Goal: Transaction & Acquisition: Purchase product/service

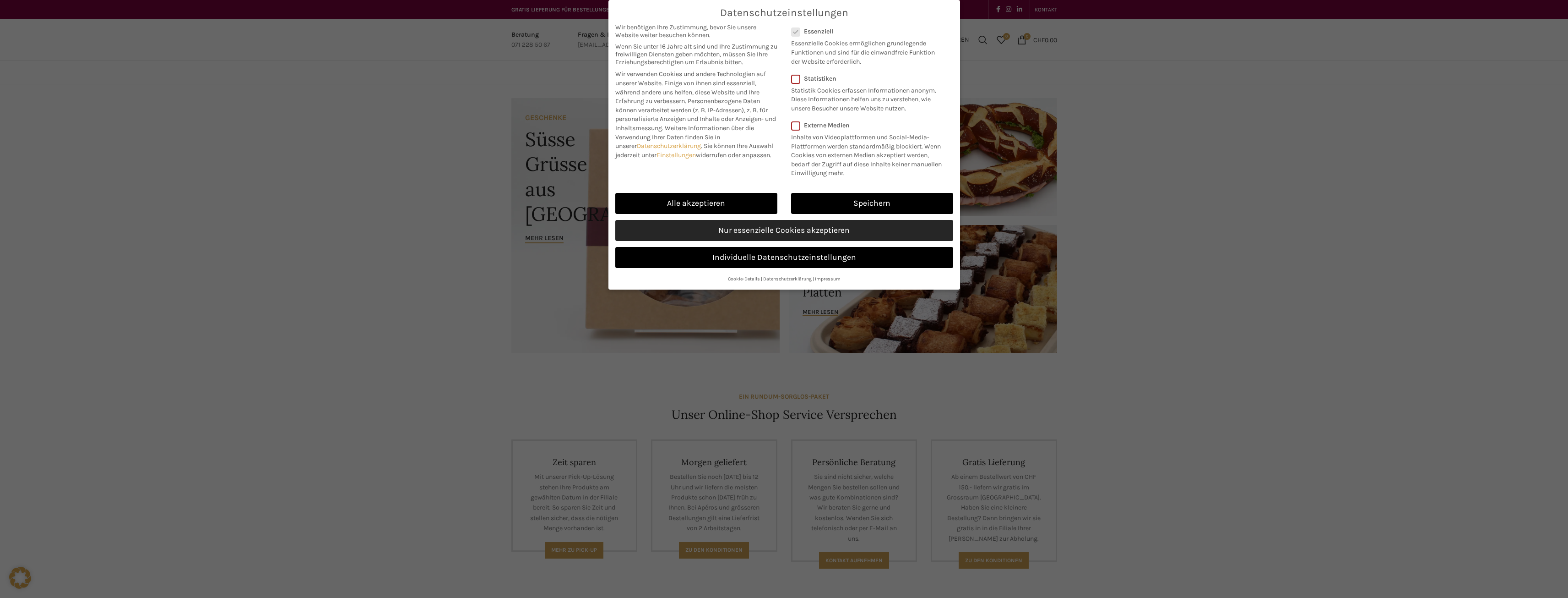
click at [810, 236] on link "Nur essenzielle Cookies akzeptieren" at bounding box center [784, 230] width 338 height 21
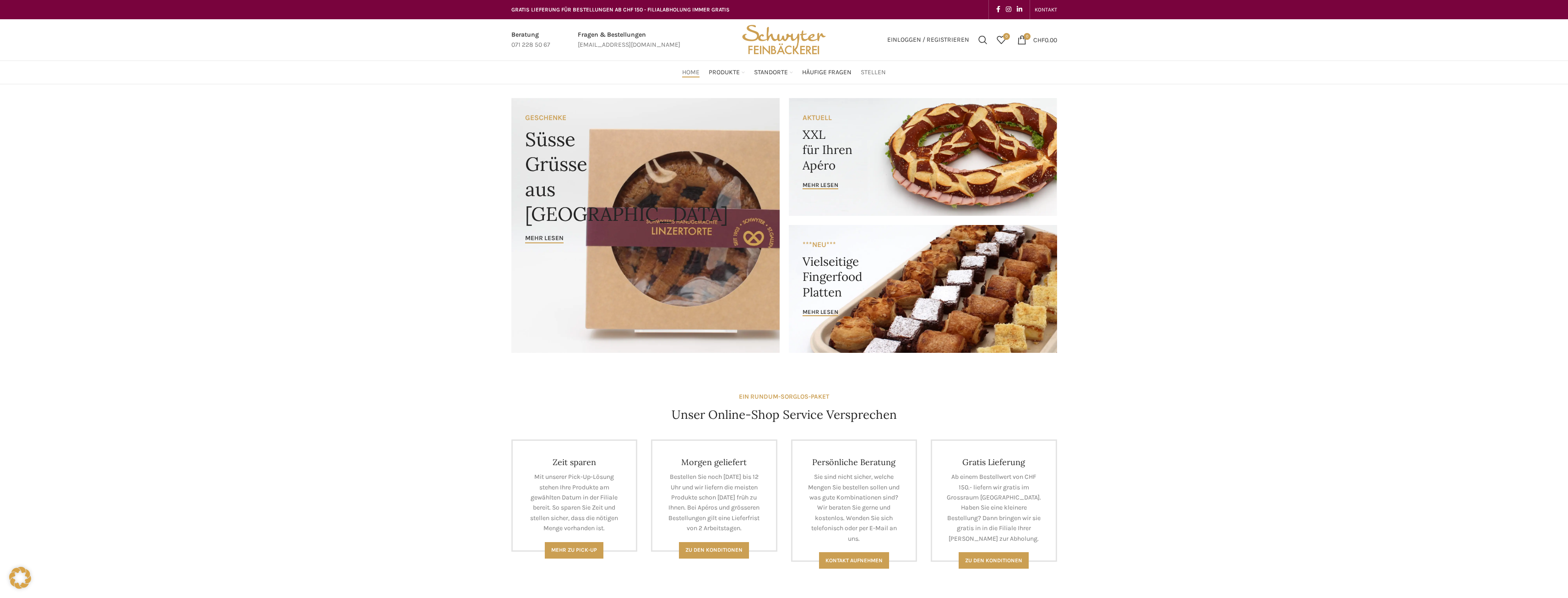
click at [881, 72] on span "Stellen" at bounding box center [873, 72] width 25 height 9
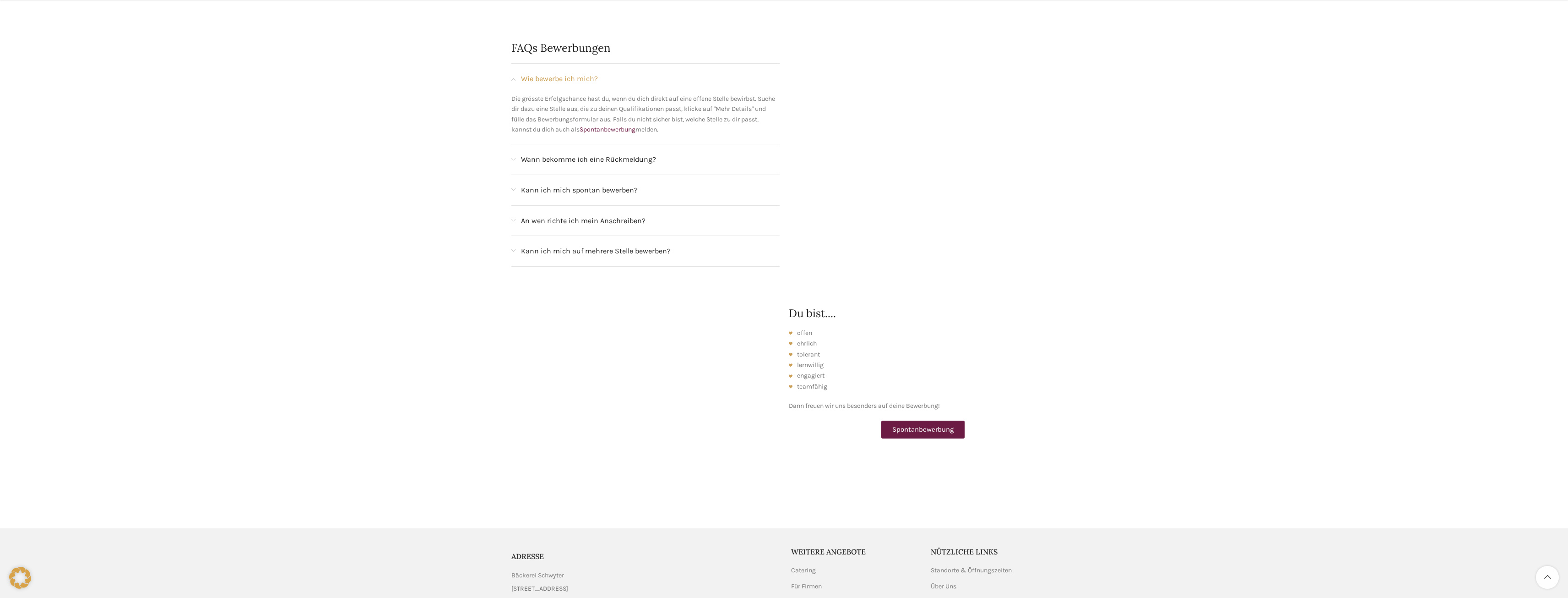
scroll to position [916, 0]
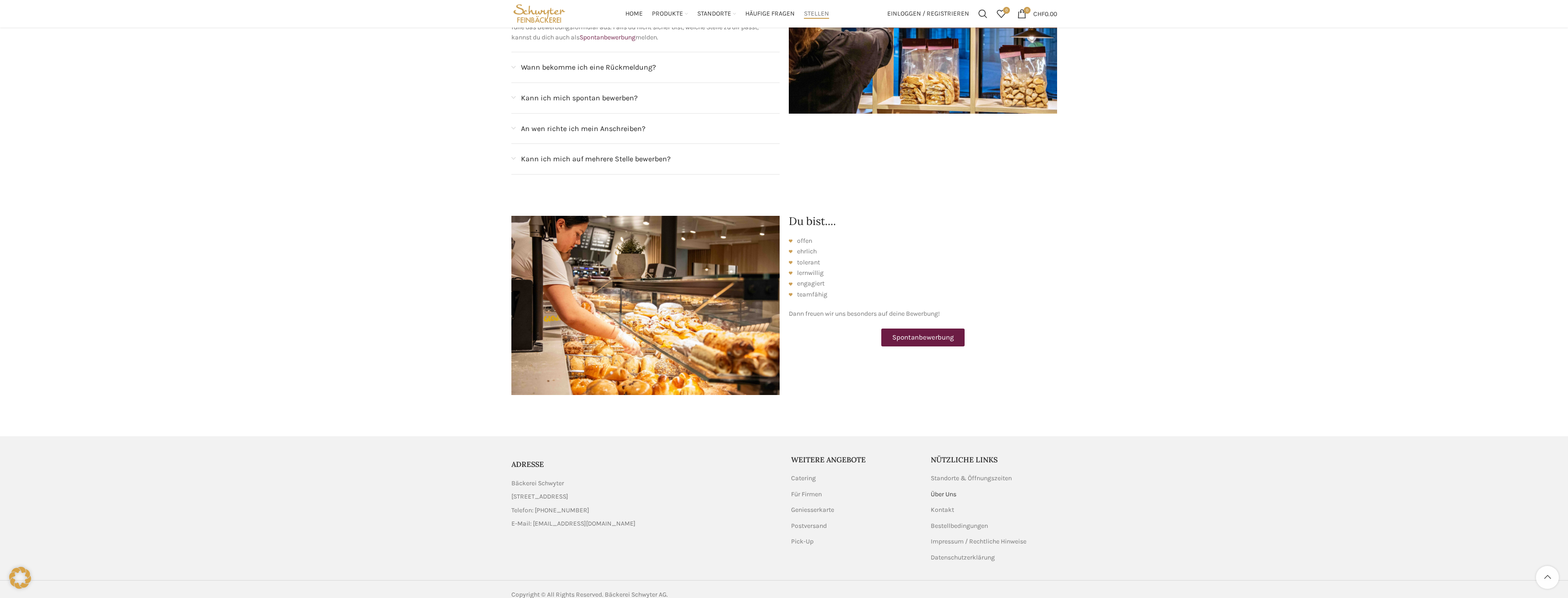
click at [950, 490] on link "Über Uns" at bounding box center [944, 494] width 27 height 9
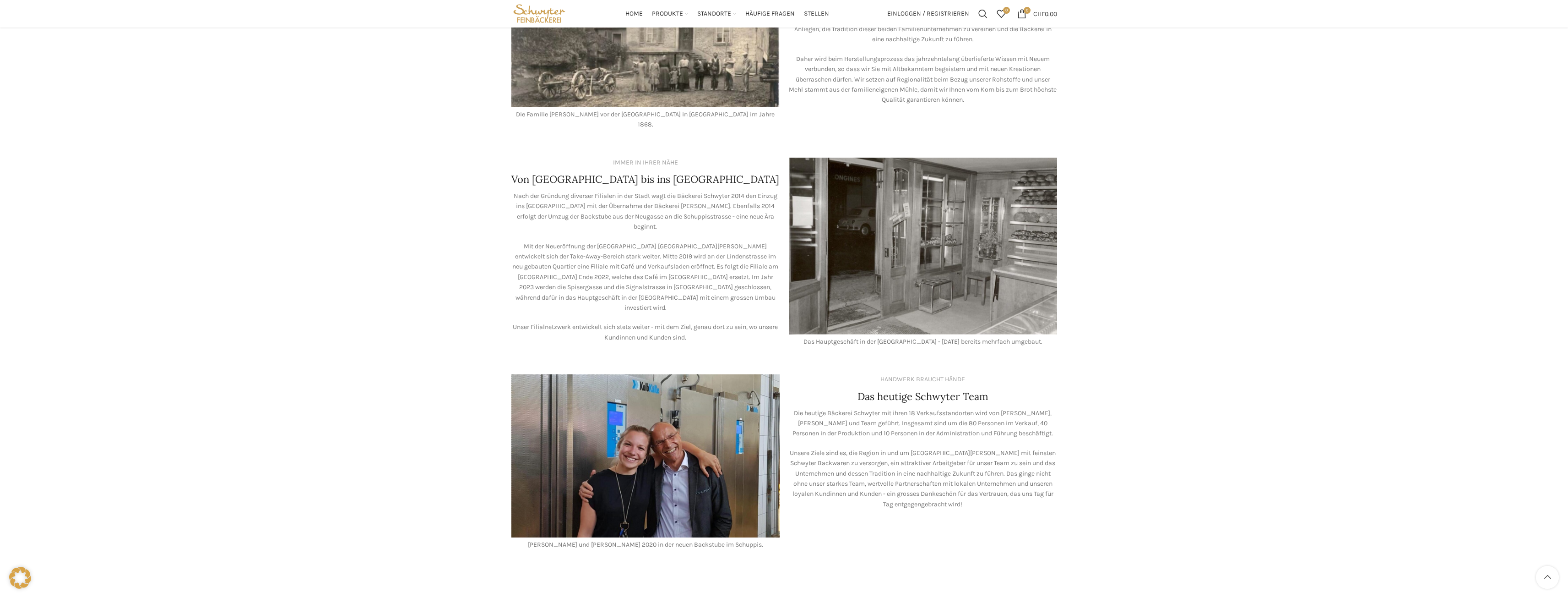
scroll to position [314, 0]
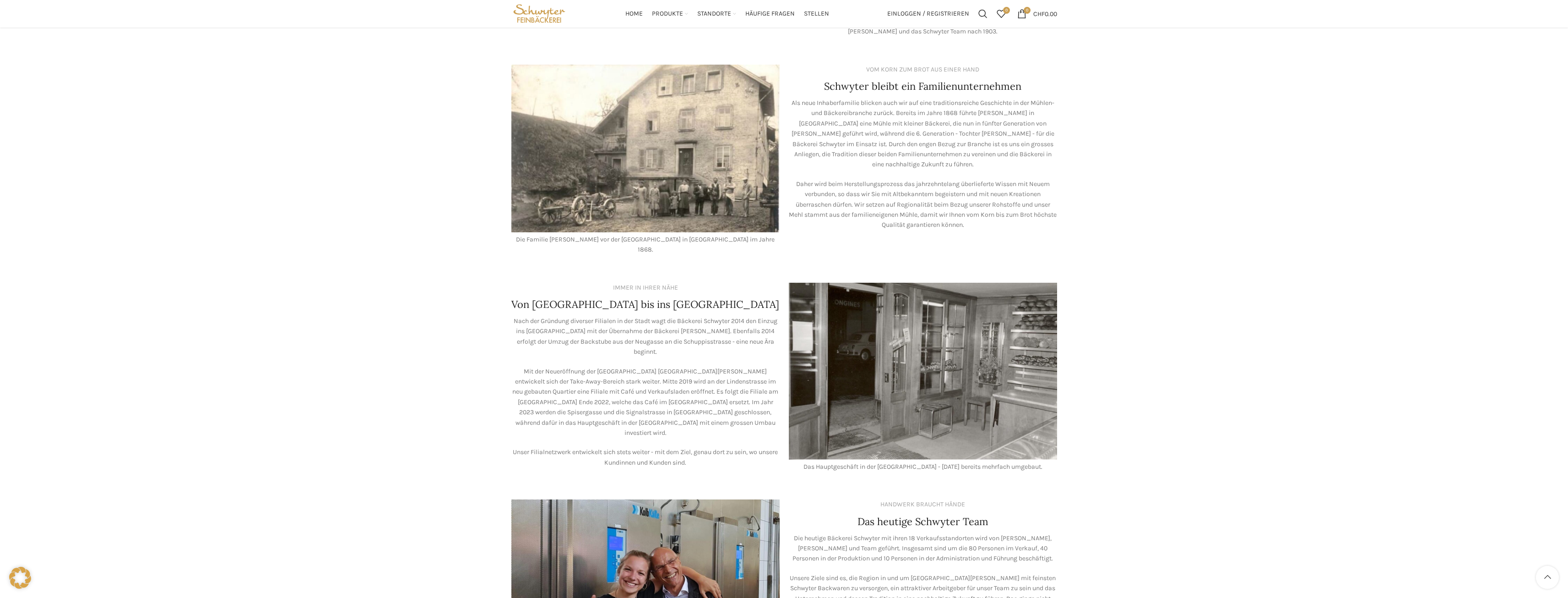
click at [530, 14] on img "Site logo" at bounding box center [539, 13] width 57 height 27
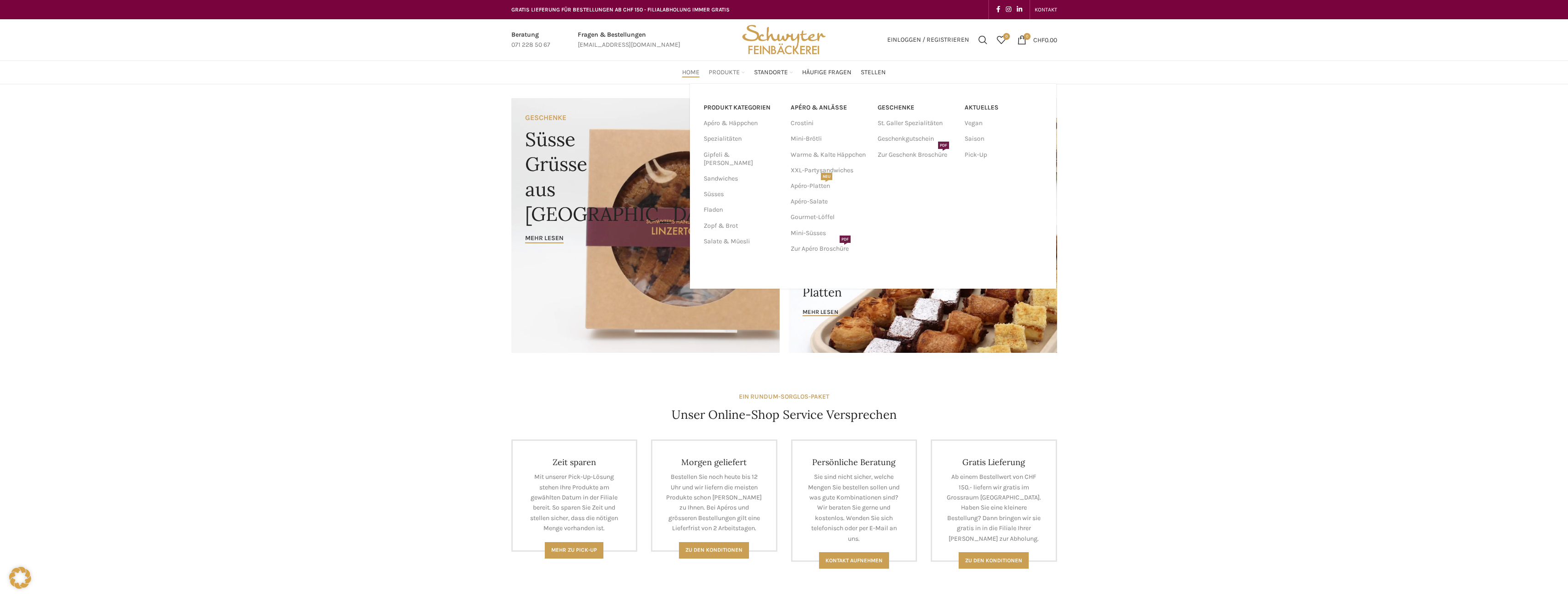
click at [723, 72] on span "Produkte" at bounding box center [724, 72] width 31 height 9
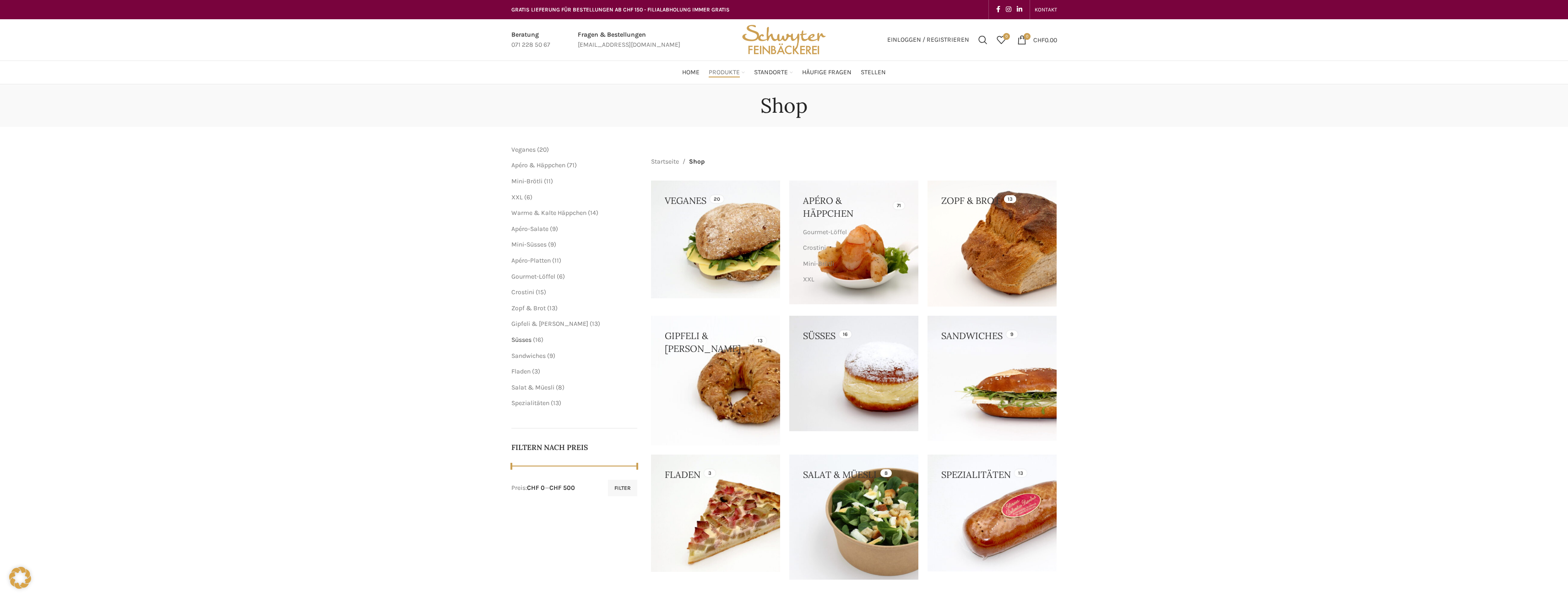
click at [529, 339] on span "Süsses" at bounding box center [521, 339] width 20 height 8
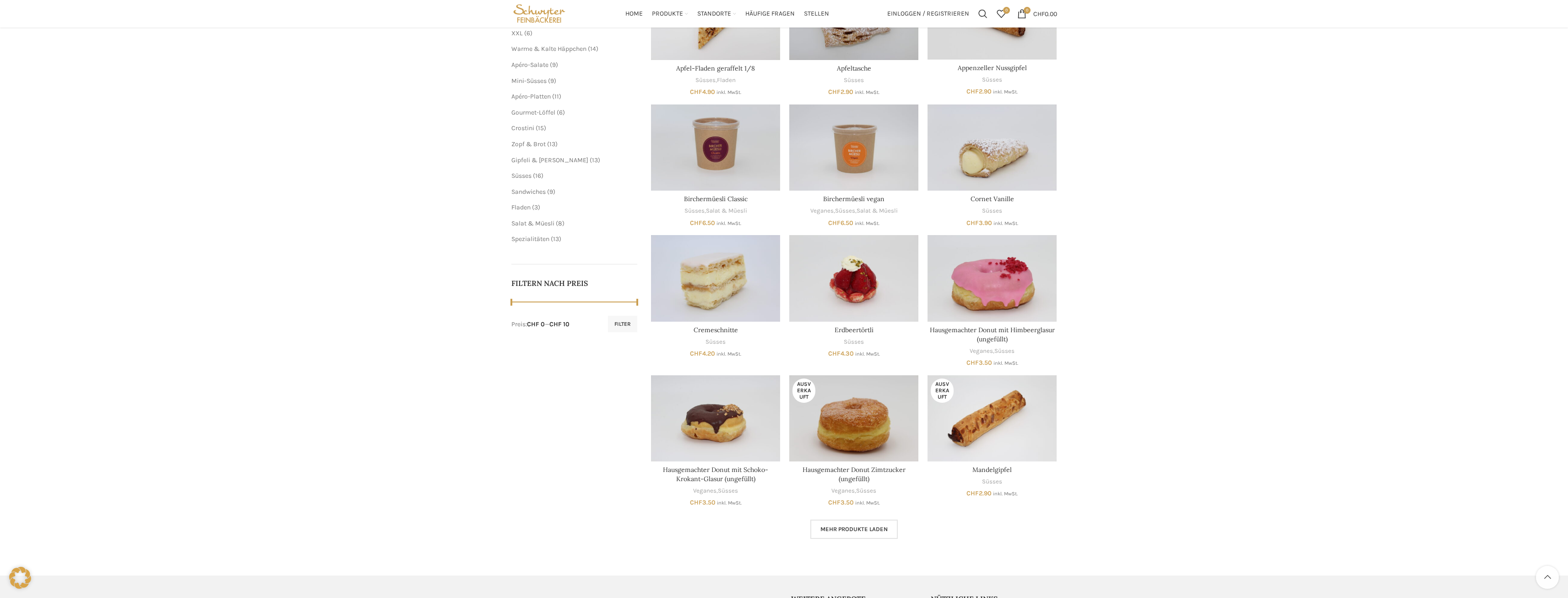
scroll to position [118, 0]
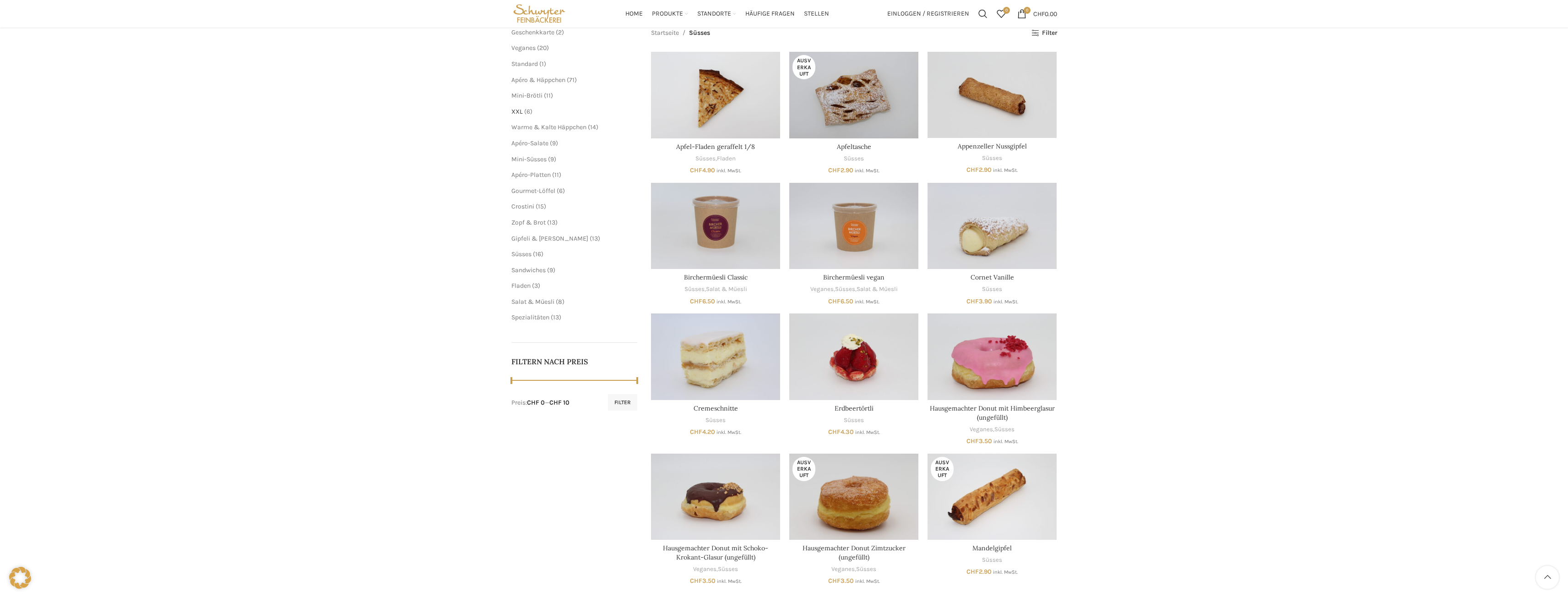
click at [513, 112] on span "XXL" at bounding box center [517, 111] width 12 height 8
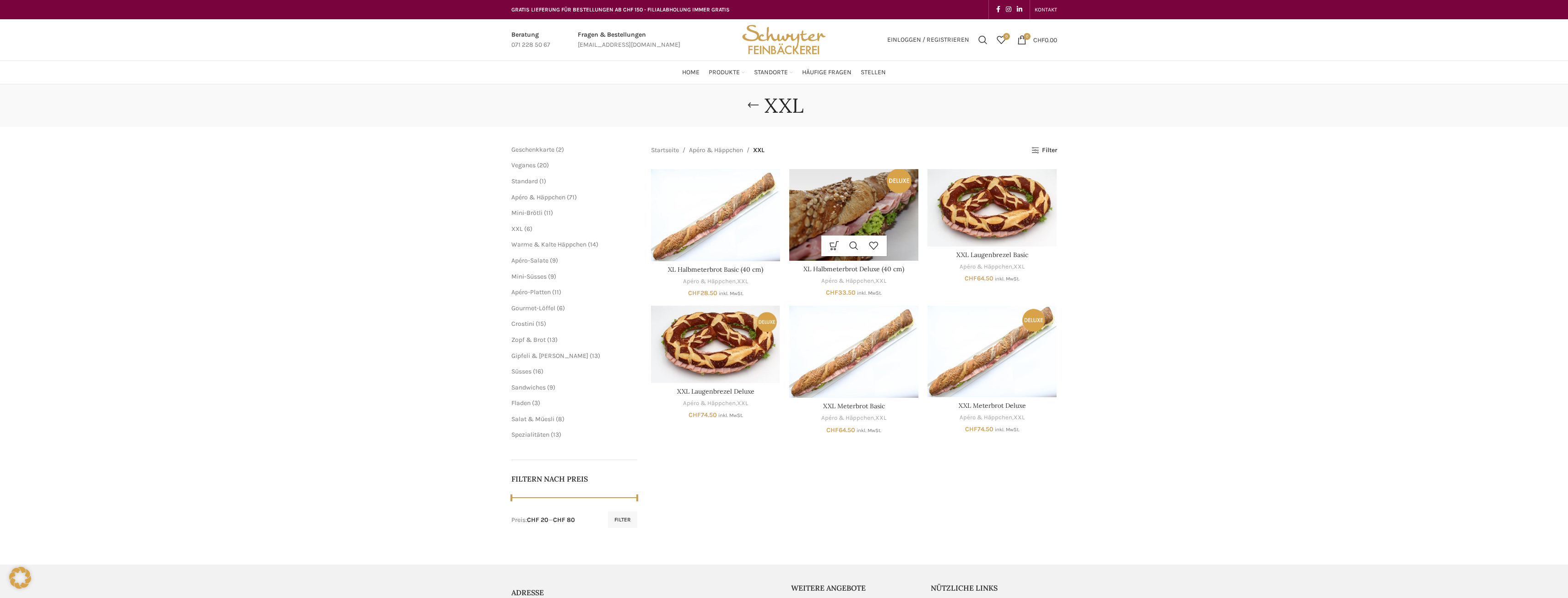
click at [854, 204] on img "XL Halbmeterbrot Deluxe (40 cm)" at bounding box center [854, 215] width 129 height 91
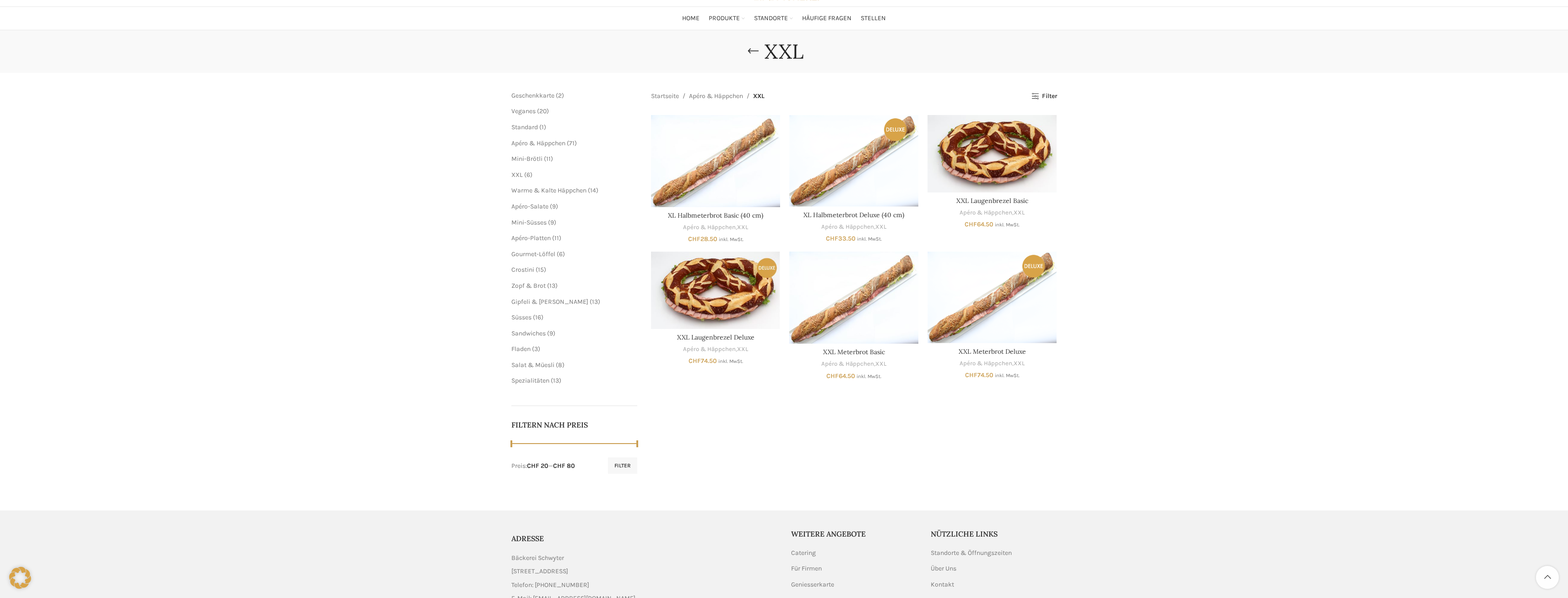
scroll to position [46, 0]
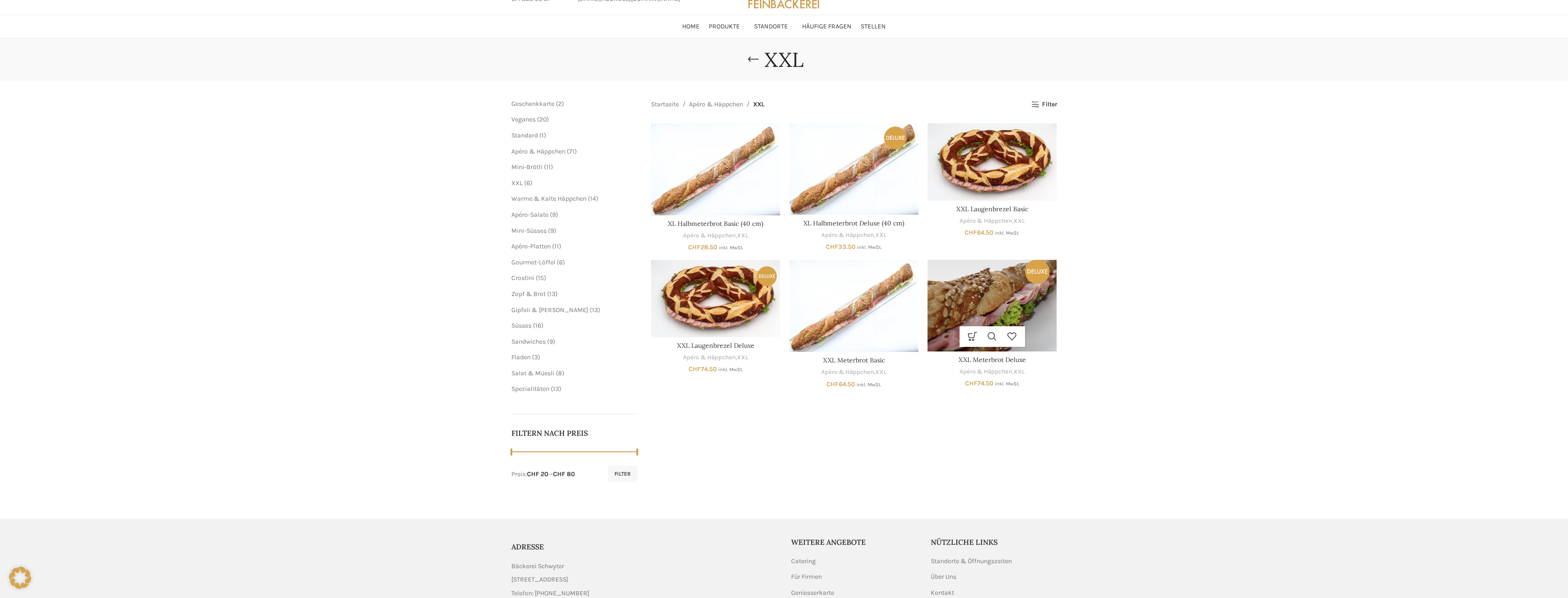
click at [1002, 299] on img "XXL Meterbrot Deluxe" at bounding box center [992, 305] width 129 height 91
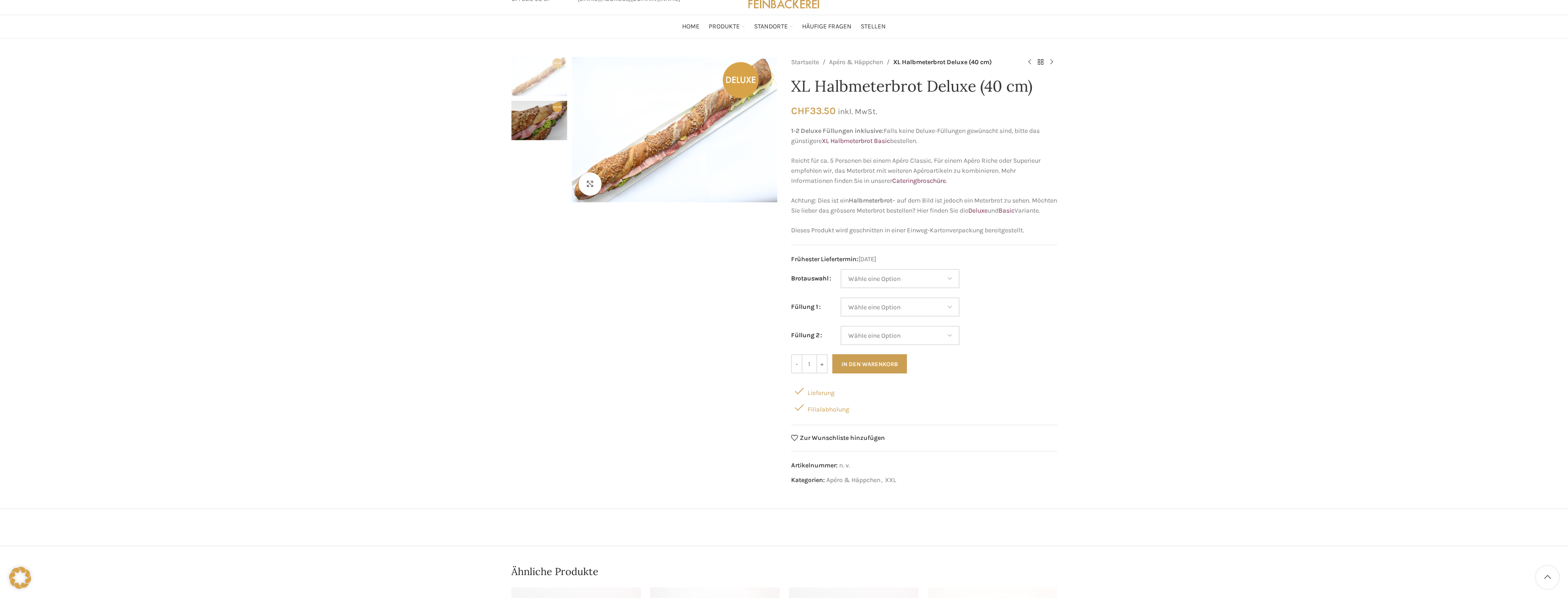
scroll to position [91, 0]
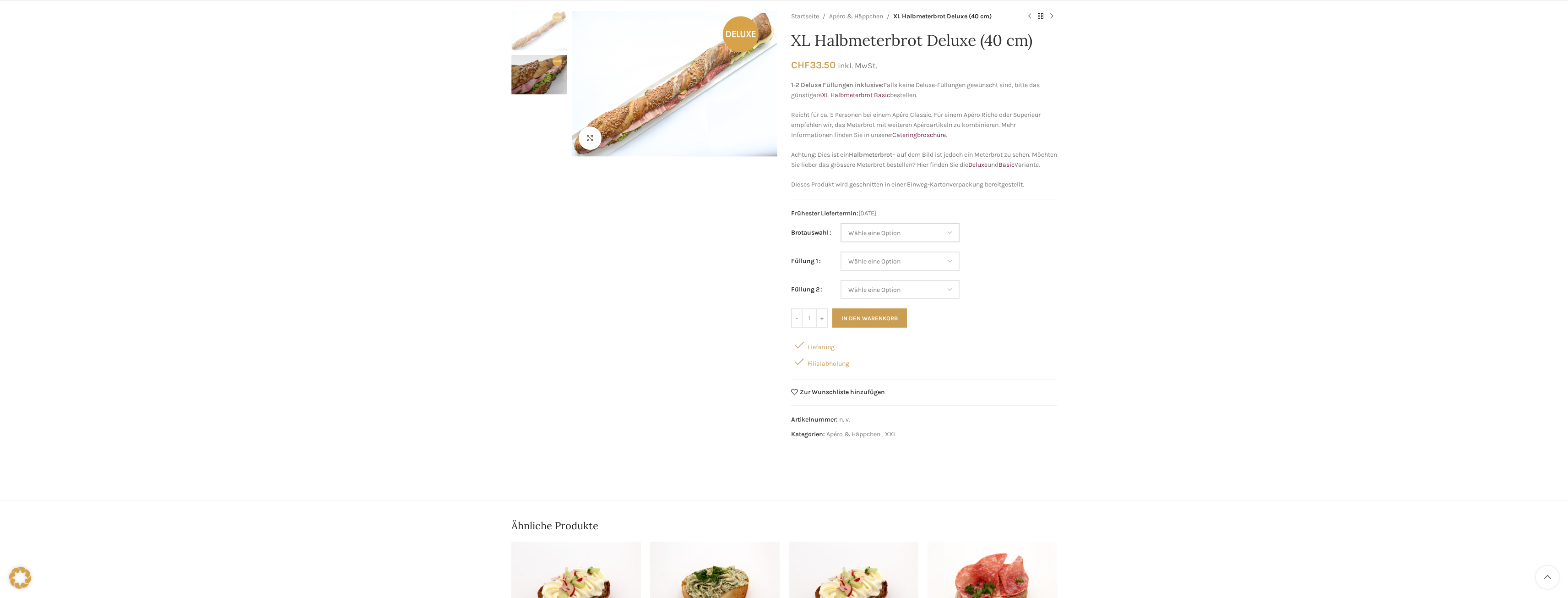
click at [953, 242] on select "Wähle eine Option Baguette Paillasse dunkel Paillasse knusper (Bild) Laugenbagu…" at bounding box center [900, 233] width 119 height 19
click at [1042, 241] on td "Wähle eine Option Baguette Paillasse dunkel Paillasse knusper (Bild) Laugenbagu…" at bounding box center [949, 237] width 217 height 29
click at [947, 271] on select "Wähle eine Option Lachs (Deluxe) Roastbeef (Deluxe) Rohschinken (Deluxe) Mostbr…" at bounding box center [900, 261] width 119 height 19
click at [1095, 269] on div "Klicken um zu vergrössern Startseite Apéro & Häppchen XL Halbmeterbrot Deluxe (…" at bounding box center [784, 348] width 1568 height 675
click at [948, 271] on select "Wähle eine Option Lachs (Deluxe) Roastbeef (Deluxe) Rohschinken (Deluxe) Mostbr…" at bounding box center [900, 261] width 119 height 19
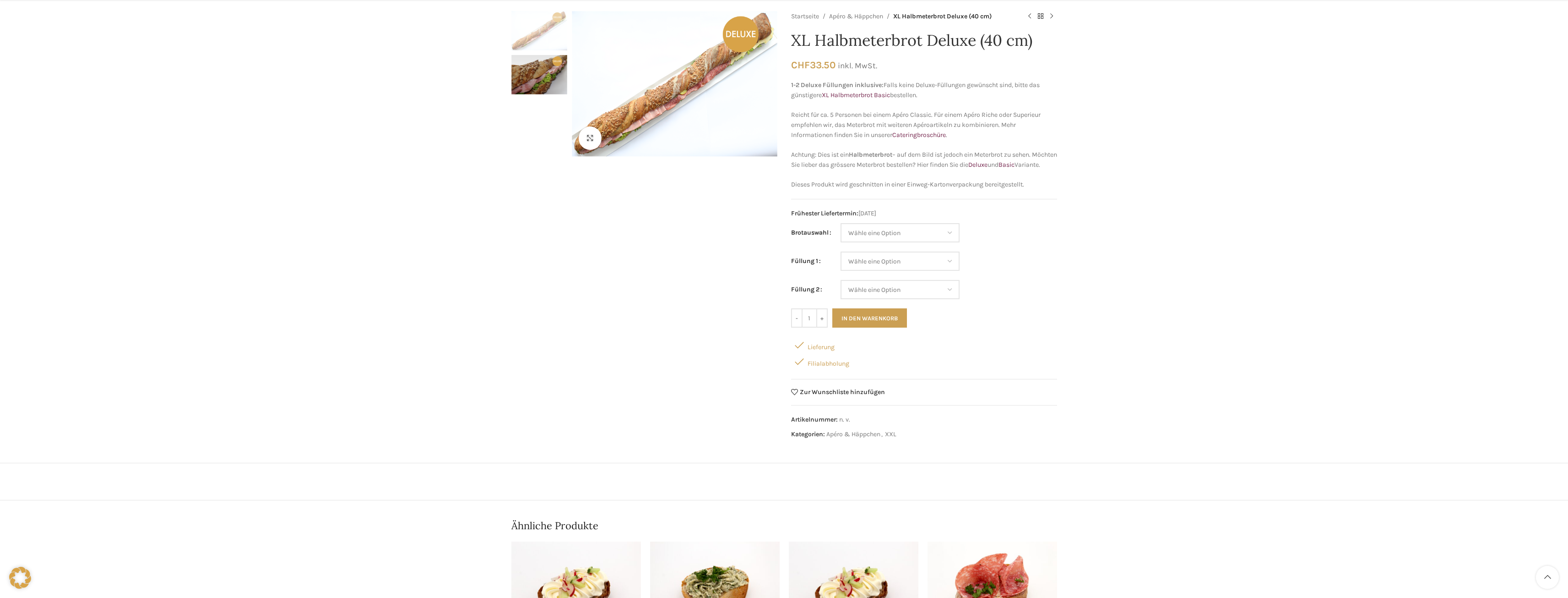
click at [1164, 273] on div "Klicken um zu vergrössern Startseite Apéro & Häppchen XL Halbmeterbrot Deluxe (…" at bounding box center [784, 348] width 1568 height 675
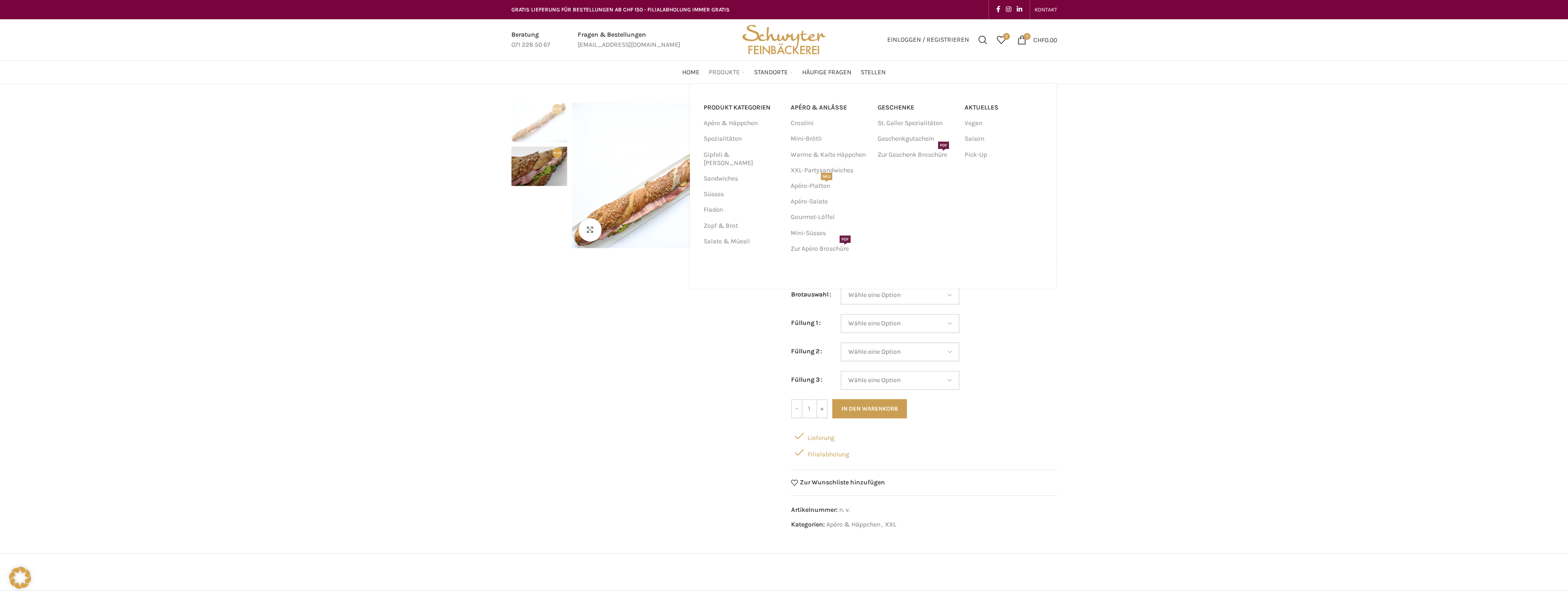
click at [730, 68] on span "Produkte" at bounding box center [724, 72] width 31 height 9
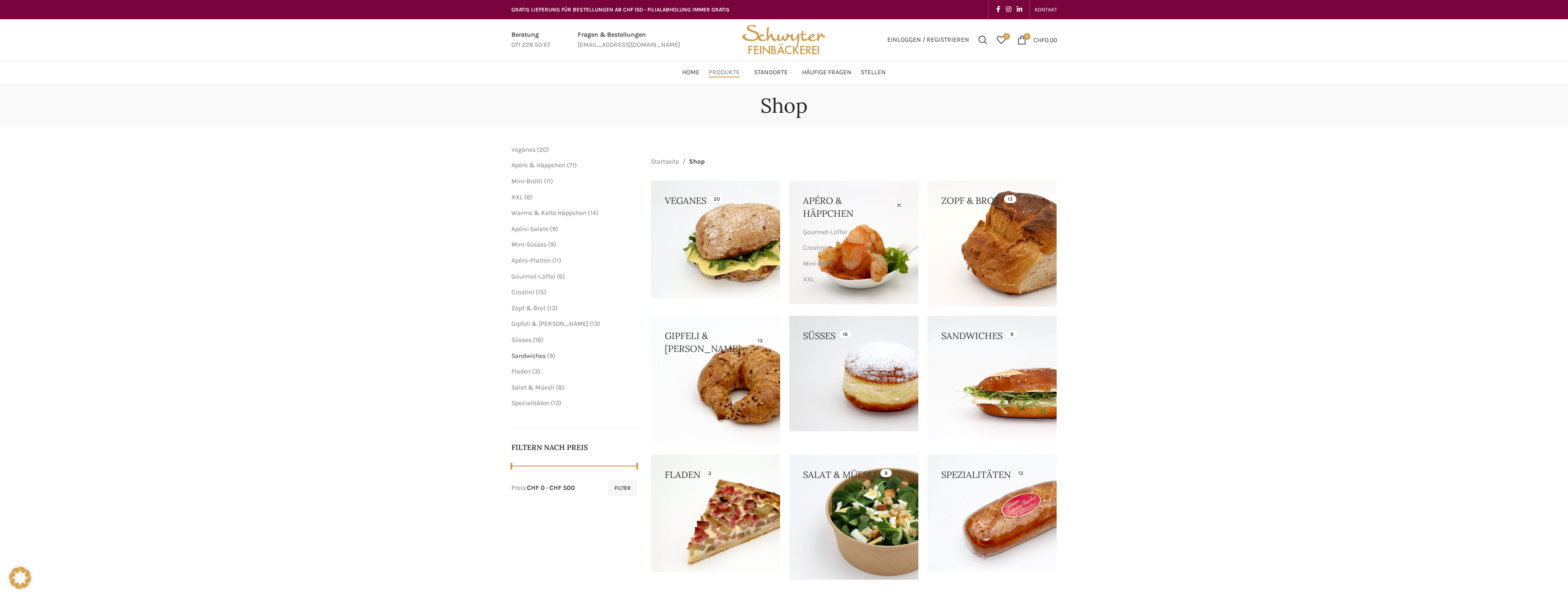
click at [536, 354] on span "Sandwiches" at bounding box center [528, 356] width 34 height 8
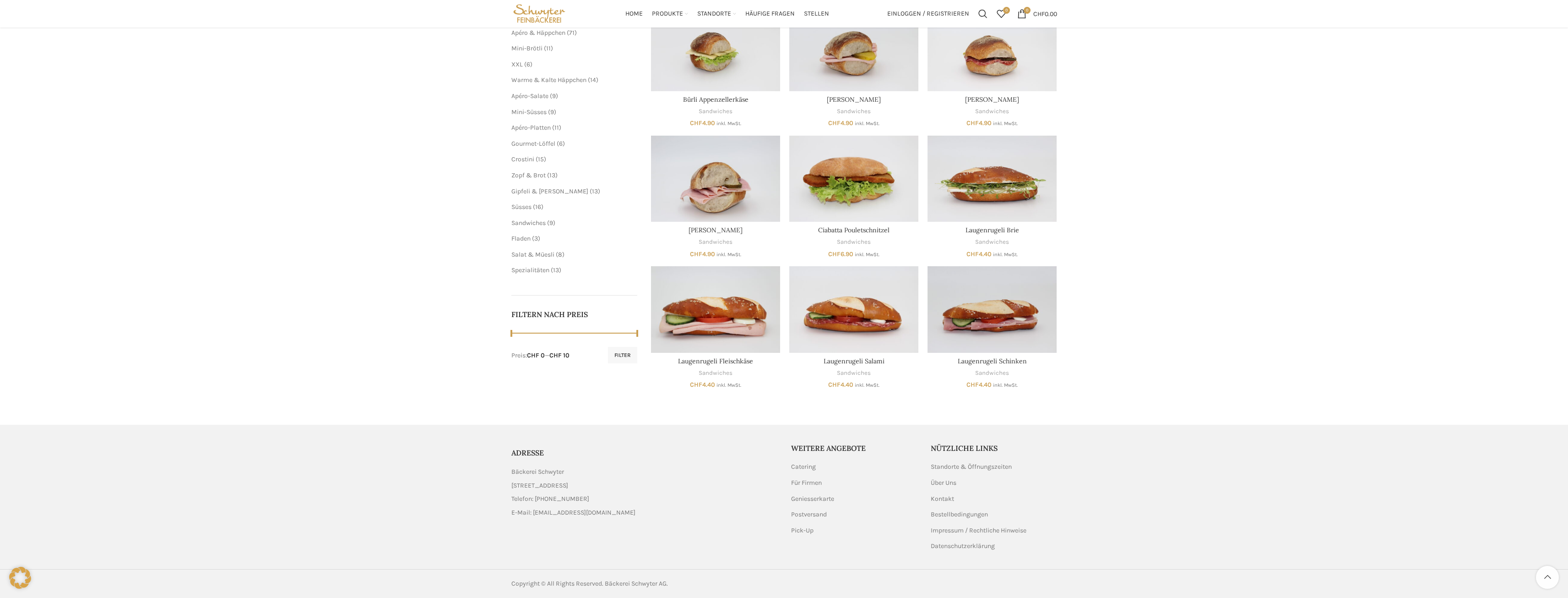
scroll to position [73, 0]
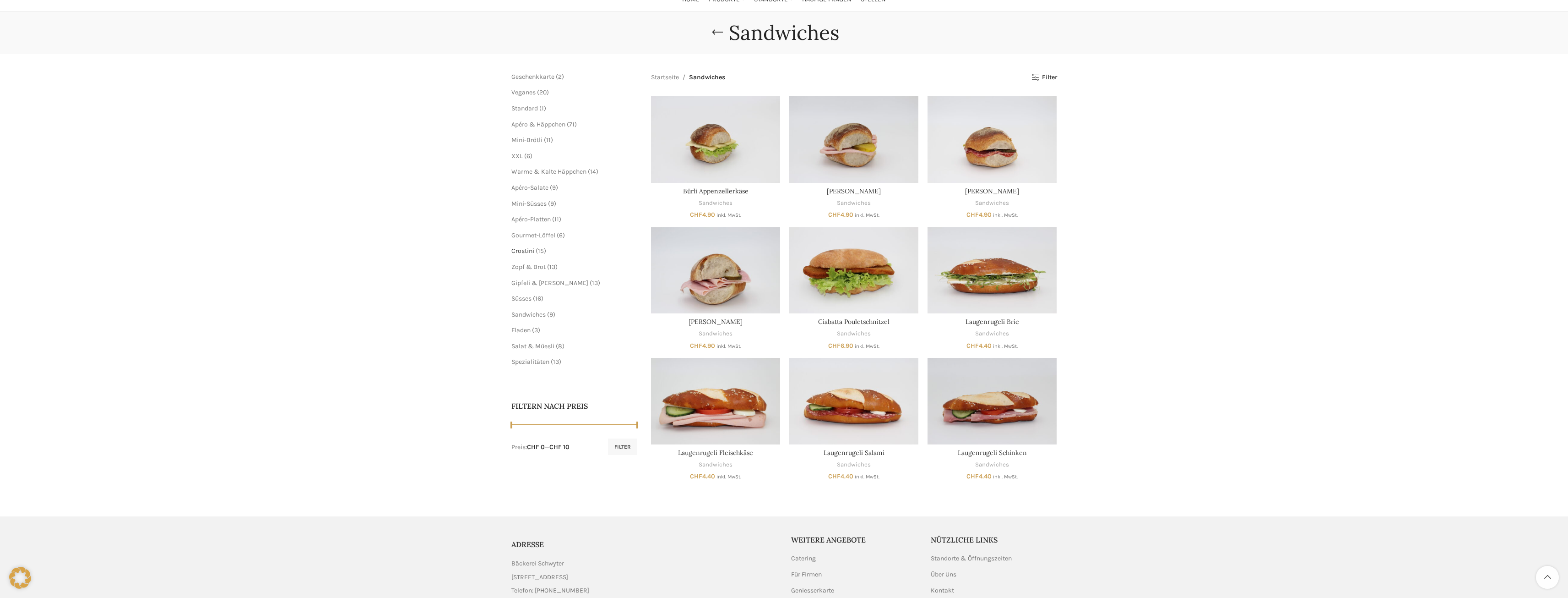
click at [523, 248] on span "Crostini" at bounding box center [523, 250] width 23 height 8
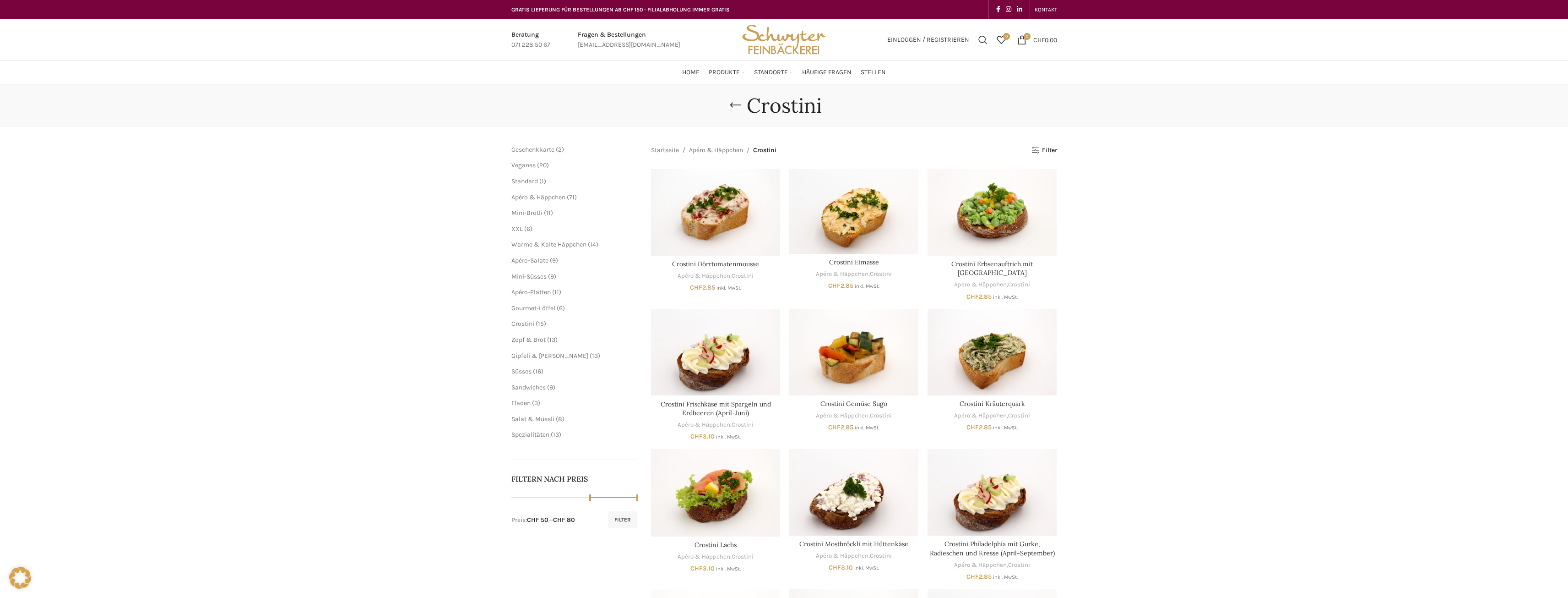
drag, startPoint x: 514, startPoint y: 498, endPoint x: 599, endPoint y: 502, distance: 85.1
click at [599, 502] on div "Min. Preis 50 Max. Preis 80 Filter Preis: CHF 50 — CHF 80" at bounding box center [575, 510] width 127 height 35
click at [611, 519] on button "Filter" at bounding box center [623, 519] width 29 height 16
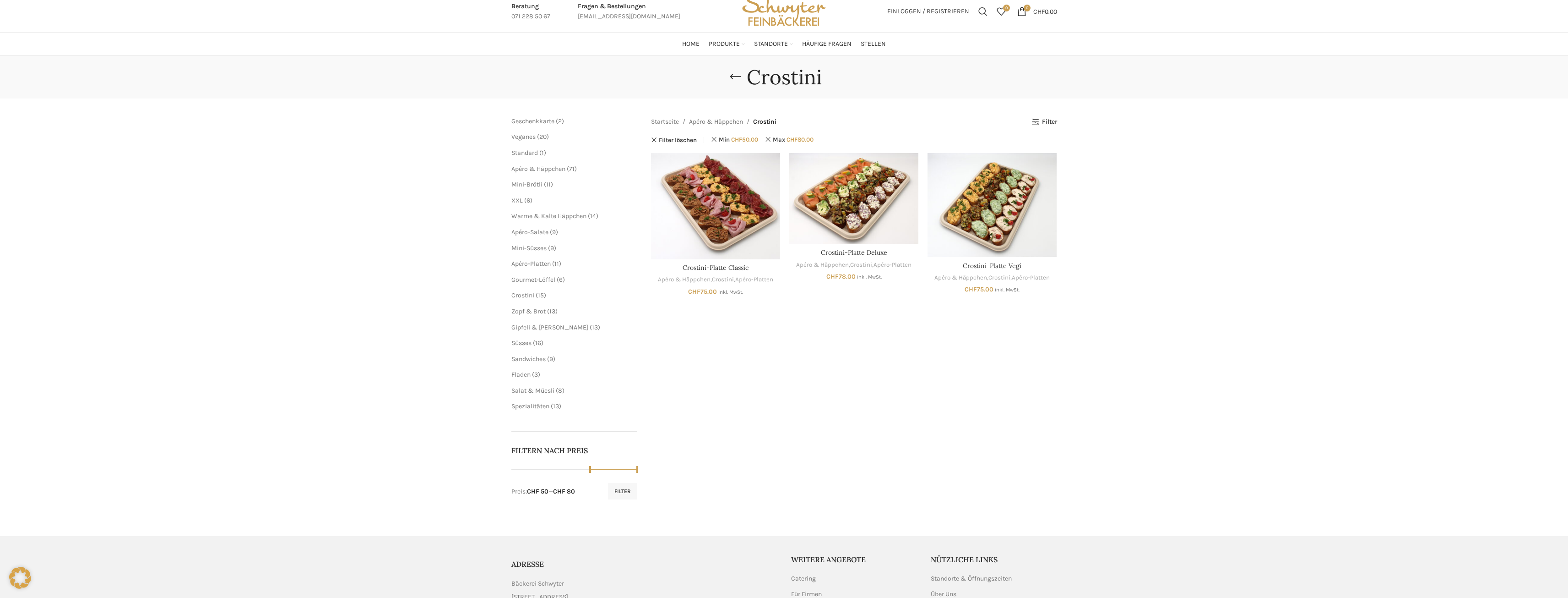
scroll to position [38, 0]
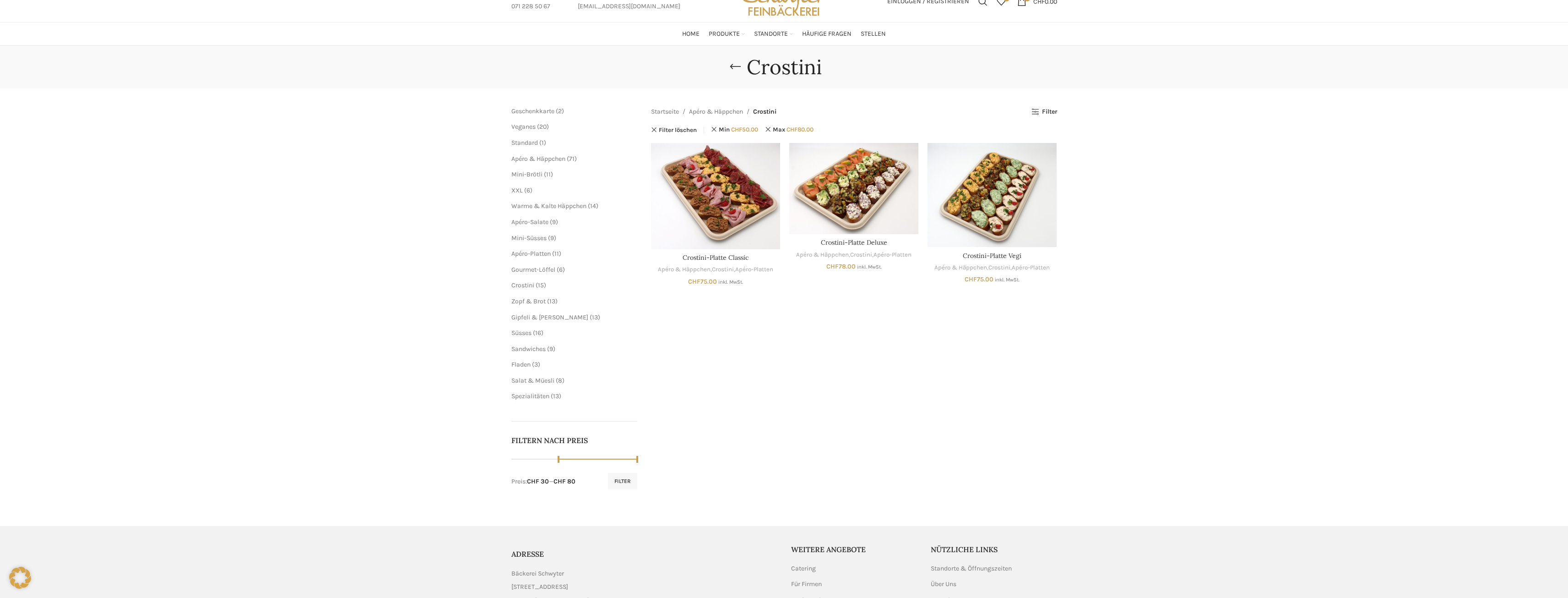
drag, startPoint x: 593, startPoint y: 457, endPoint x: 564, endPoint y: 456, distance: 29.0
click at [564, 456] on span at bounding box center [558, 459] width 14 height 14
click at [622, 481] on button "Filter" at bounding box center [623, 480] width 29 height 16
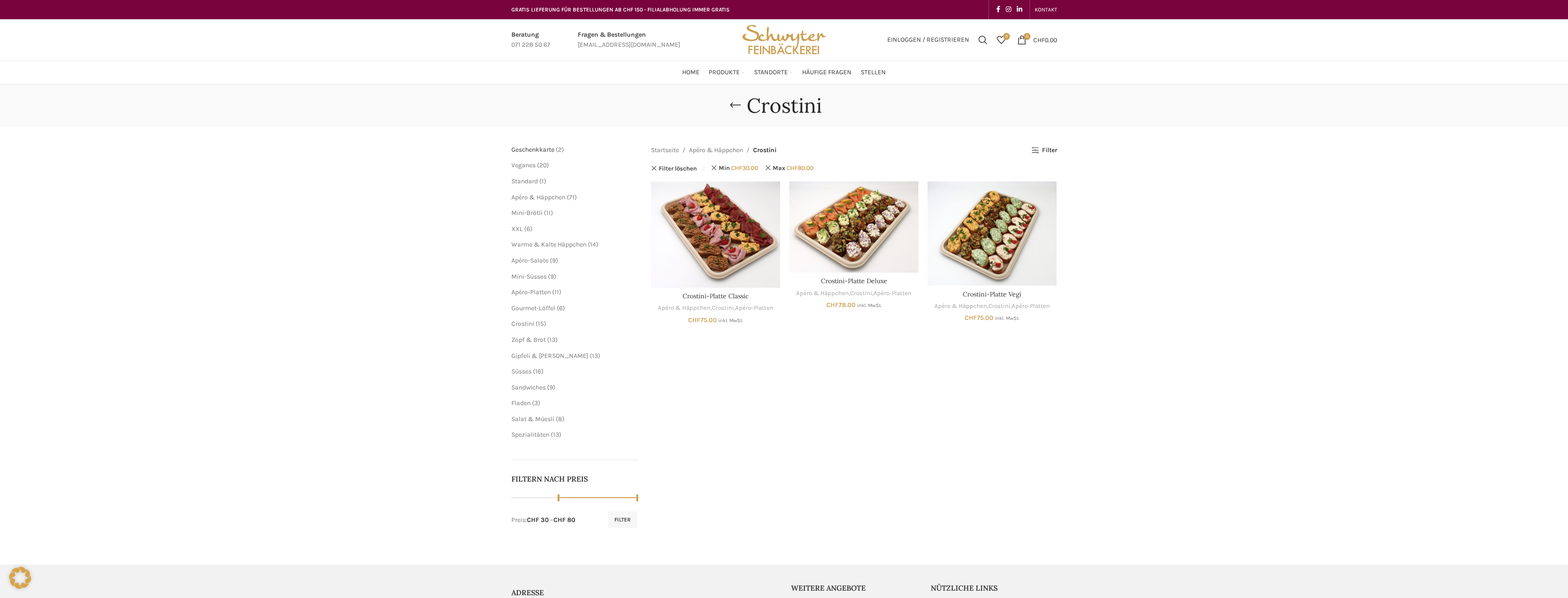
click at [535, 147] on span "Geschenkkarte" at bounding box center [533, 149] width 43 height 8
